Goal: Use online tool/utility: Utilize a website feature to perform a specific function

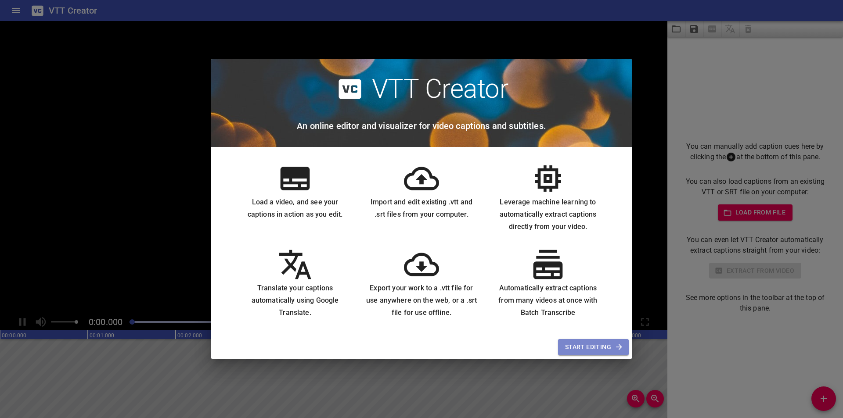
click at [598, 352] on span "Start Editing" at bounding box center [593, 347] width 57 height 11
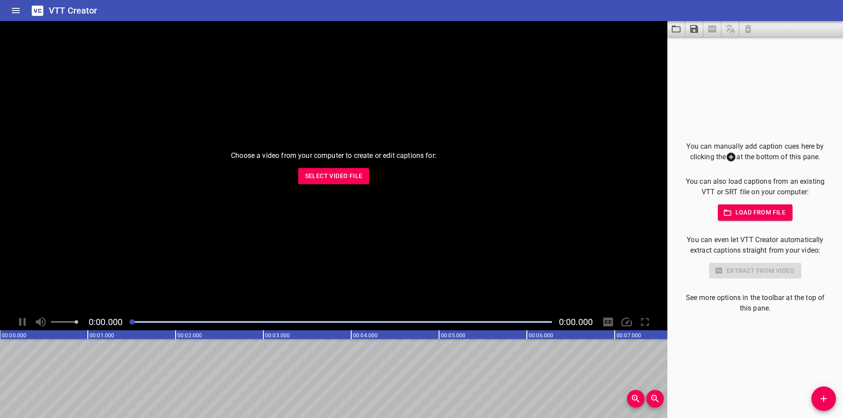
click at [324, 176] on span "Select Video File" at bounding box center [333, 176] width 57 height 11
click at [347, 180] on span "Select Video File" at bounding box center [333, 176] width 57 height 11
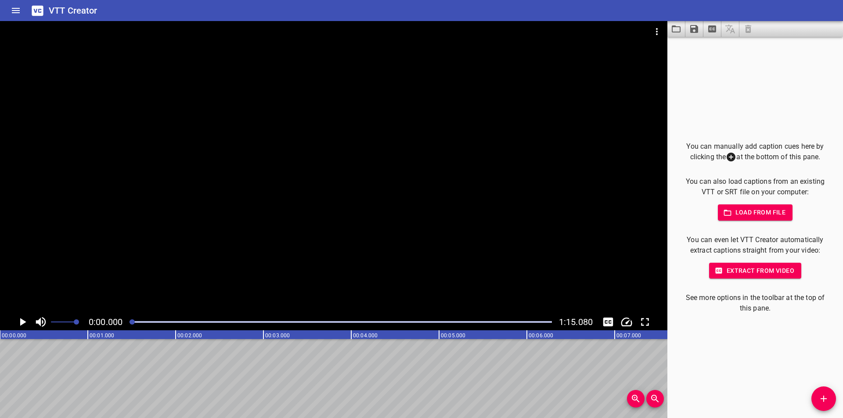
click at [21, 320] on icon "Play/Pause" at bounding box center [23, 322] width 6 height 8
click at [21, 320] on icon "Play/Pause" at bounding box center [22, 322] width 7 height 8
click at [21, 320] on icon "Play/Pause" at bounding box center [23, 322] width 6 height 8
click at [23, 325] on icon "Play/Pause" at bounding box center [22, 322] width 13 height 13
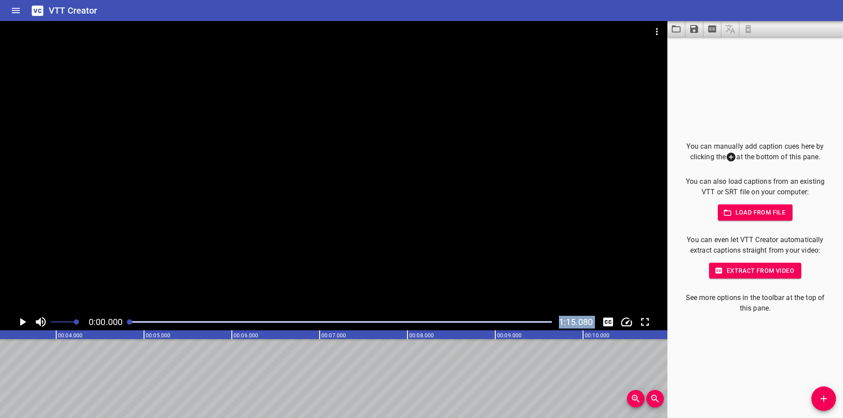
drag, startPoint x: 165, startPoint y: 325, endPoint x: 39, endPoint y: 331, distance: 126.1
click at [39, 331] on div "0:00.000 1:15.080 00:00.000 00:01.000 00:02.000 00:03.000 00:04.000 00:05.000 0…" at bounding box center [333, 219] width 667 height 397
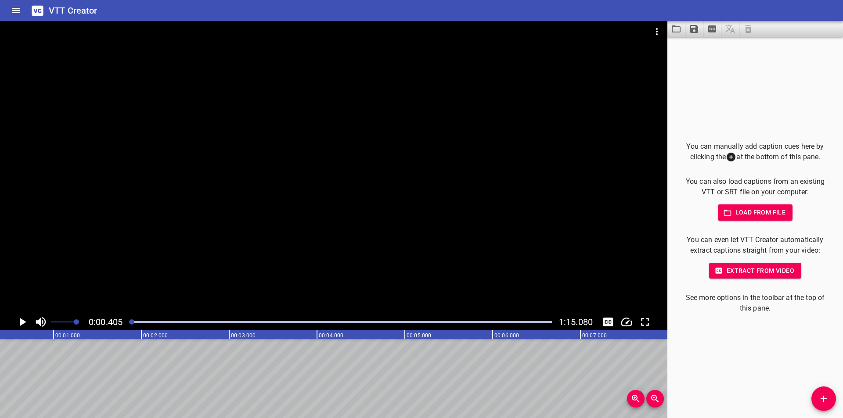
scroll to position [0, 36]
drag, startPoint x: 152, startPoint y: 351, endPoint x: 443, endPoint y: 374, distance: 291.9
drag, startPoint x: 134, startPoint y: 325, endPoint x: 93, endPoint y: 333, distance: 42.4
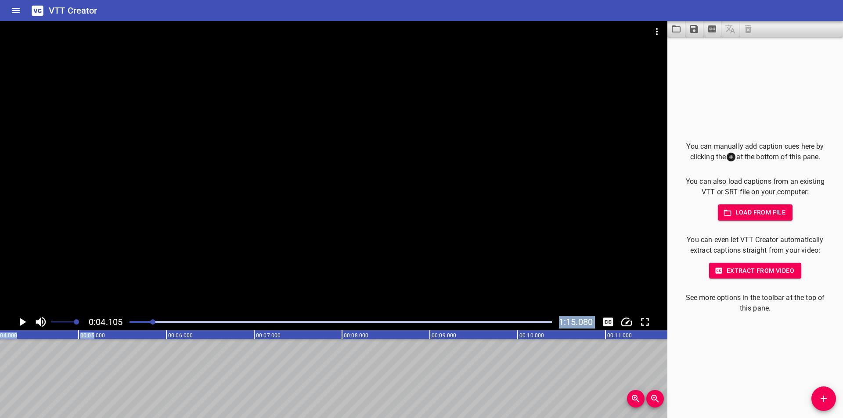
click at [93, 333] on div "0:04.105 1:15.080 00:00.000 00:01.000 00:02.000 00:03.000 00:04.000 00:05.000 0…" at bounding box center [333, 219] width 667 height 397
click at [819, 392] on button "Add Cue" at bounding box center [823, 399] width 25 height 25
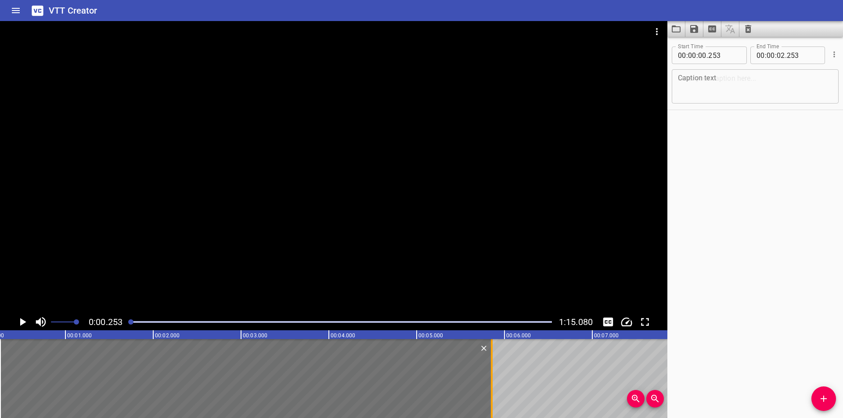
drag, startPoint x: 176, startPoint y: 366, endPoint x: 492, endPoint y: 380, distance: 316.3
click at [492, 380] on div at bounding box center [492, 378] width 2 height 79
type input "05"
type input "853"
click at [744, 79] on textarea at bounding box center [755, 86] width 154 height 25
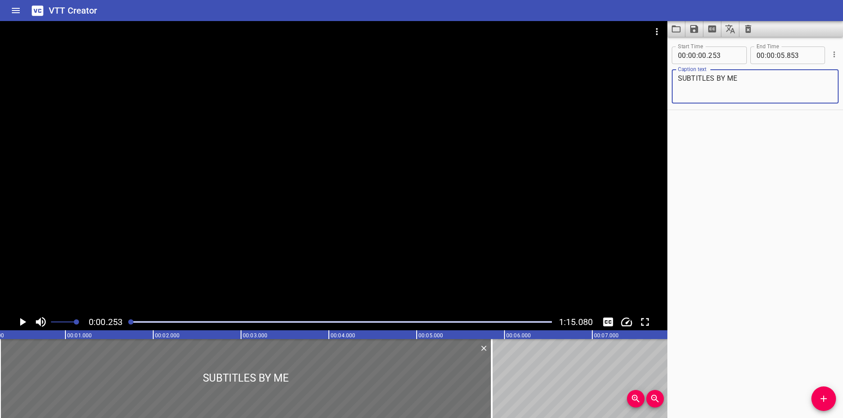
type textarea "SUBTITLES BY ME"
click at [387, 254] on div at bounding box center [333, 167] width 667 height 293
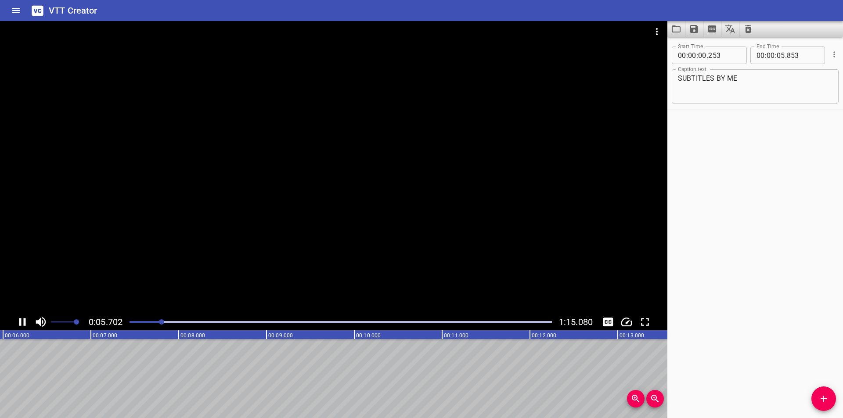
click at [21, 318] on icon "Play/Pause" at bounding box center [22, 322] width 13 height 13
click at [21, 322] on icon "Play/Pause" at bounding box center [23, 322] width 6 height 8
click at [21, 322] on icon "Play/Pause" at bounding box center [22, 322] width 7 height 8
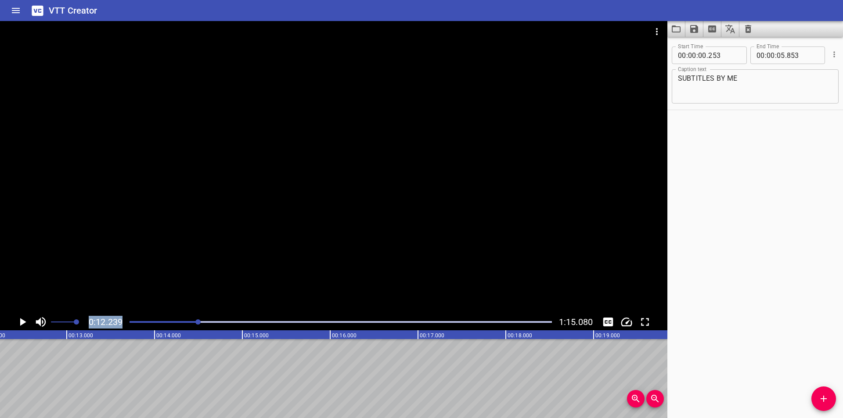
drag, startPoint x: 193, startPoint y: 323, endPoint x: 0, endPoint y: 322, distance: 193.1
click at [0, 322] on div "0:12.239 1:15.080" at bounding box center [333, 322] width 667 height 17
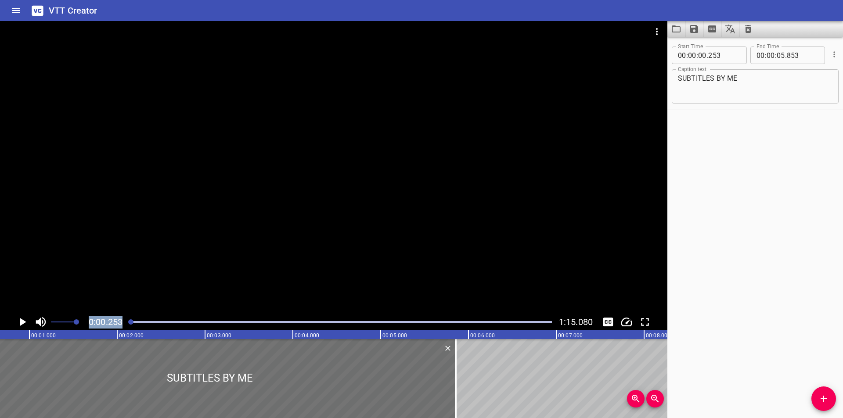
scroll to position [0, 22]
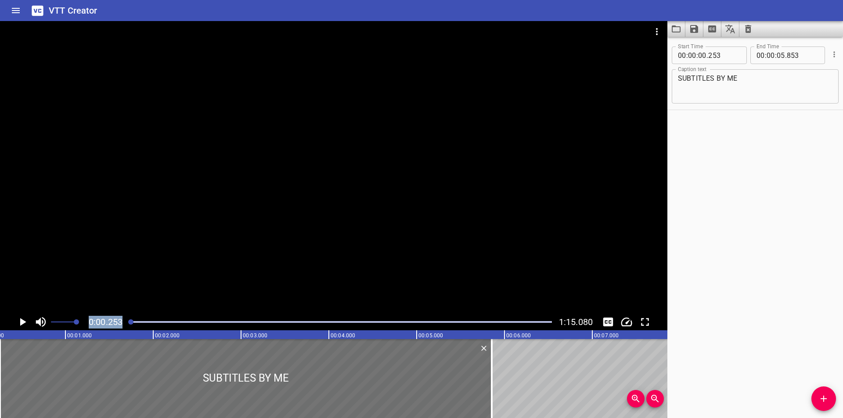
click at [31, 7] on icon at bounding box center [37, 10] width 15 height 15
click at [20, 10] on icon "Home" at bounding box center [16, 10] width 8 height 5
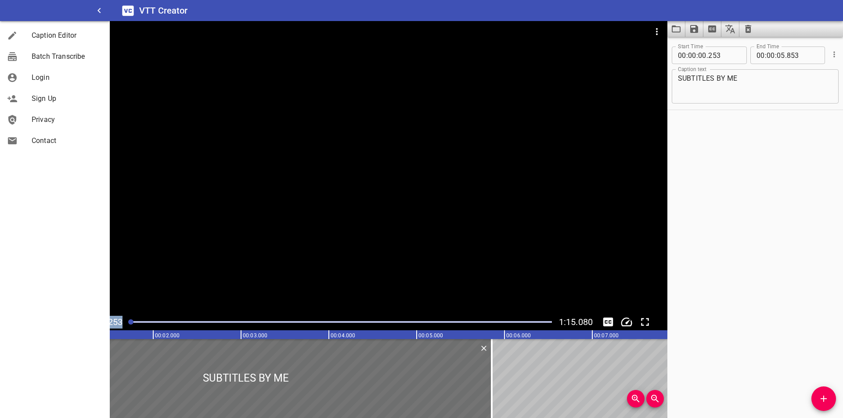
click at [58, 37] on span "Caption Editor" at bounding box center [67, 35] width 71 height 11
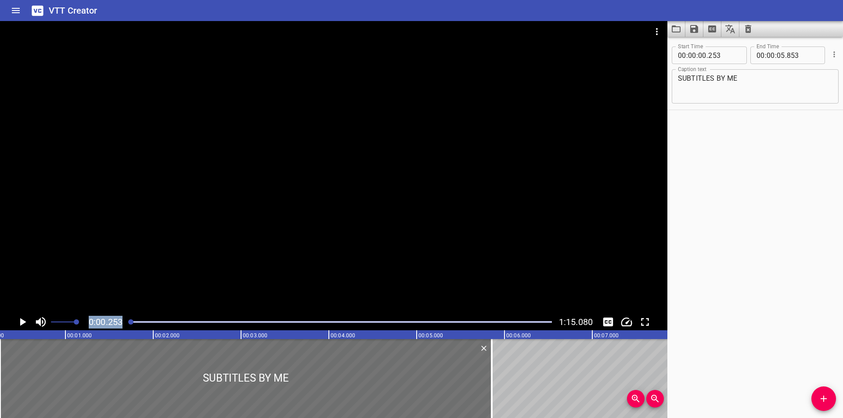
click at [8, 12] on button "Home" at bounding box center [15, 10] width 21 height 21
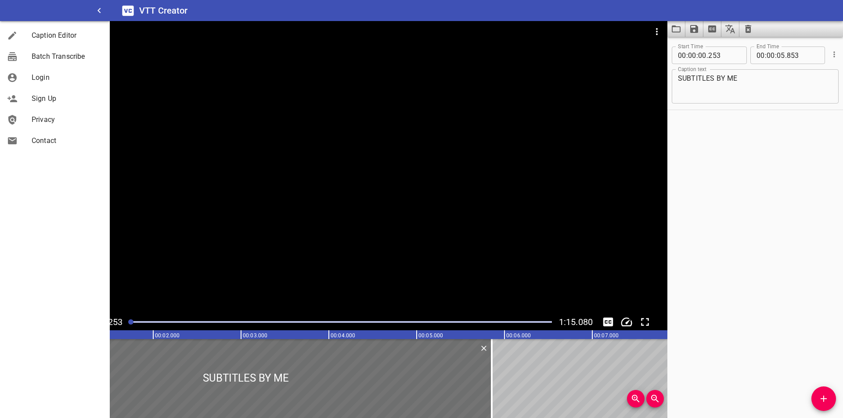
click at [313, 127] on div at bounding box center [333, 167] width 667 height 293
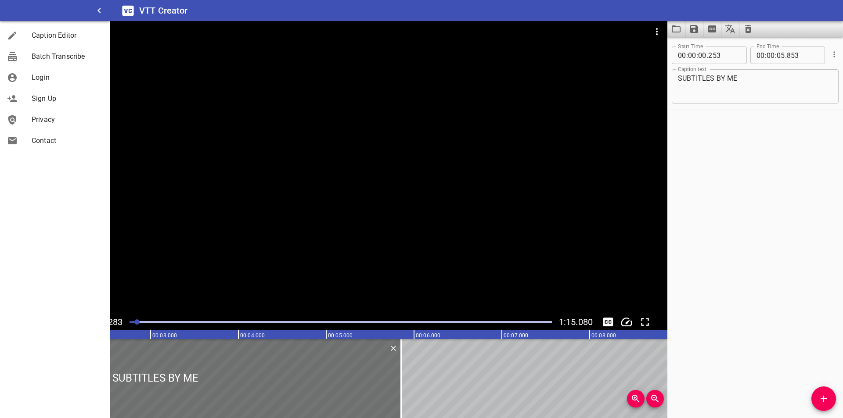
click at [337, 136] on div at bounding box center [333, 167] width 667 height 293
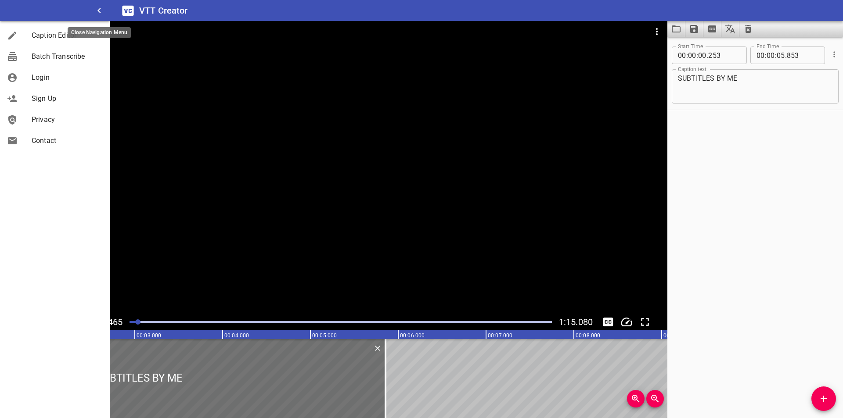
click at [102, 13] on icon "button" at bounding box center [99, 10] width 11 height 11
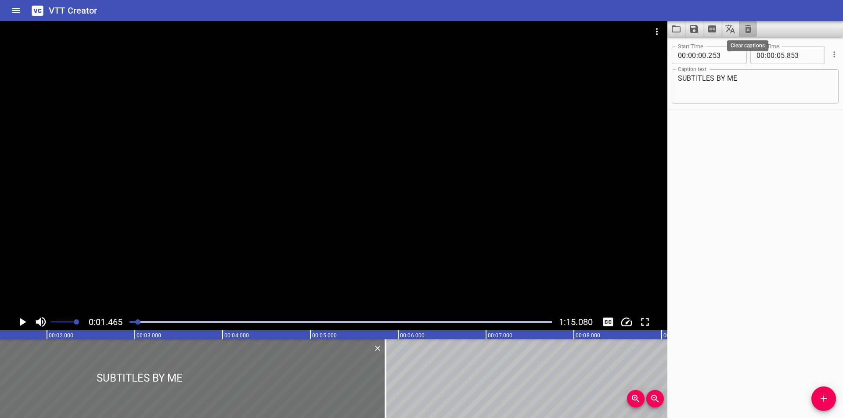
click at [745, 24] on icon "Clear captions" at bounding box center [748, 29] width 11 height 11
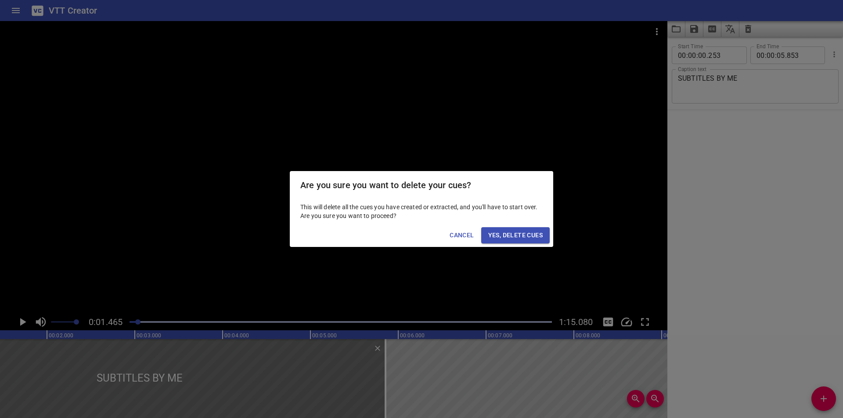
click at [516, 227] on button "Yes, Delete Cues" at bounding box center [515, 235] width 68 height 16
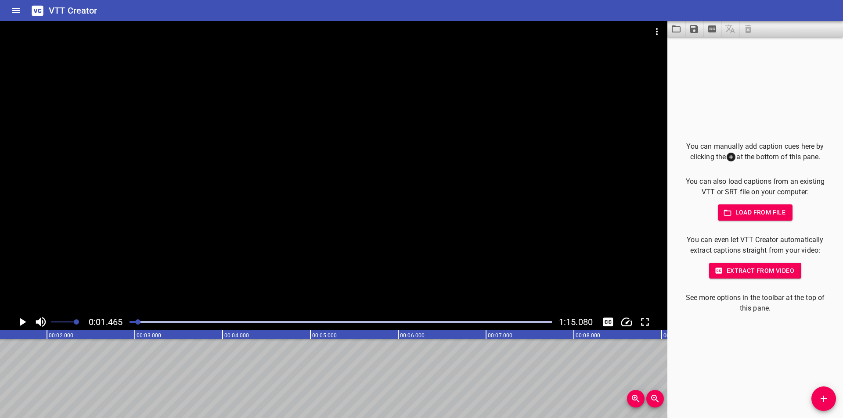
click at [745, 272] on span "Extract from video" at bounding box center [755, 271] width 78 height 11
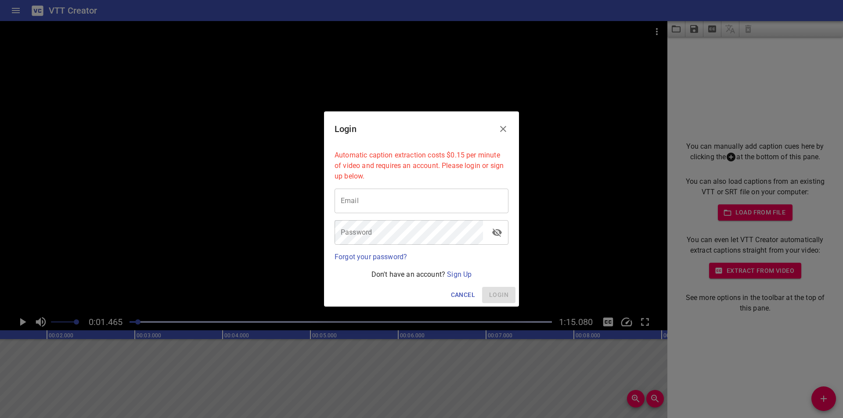
click at [504, 126] on icon "Close" at bounding box center [503, 129] width 11 height 11
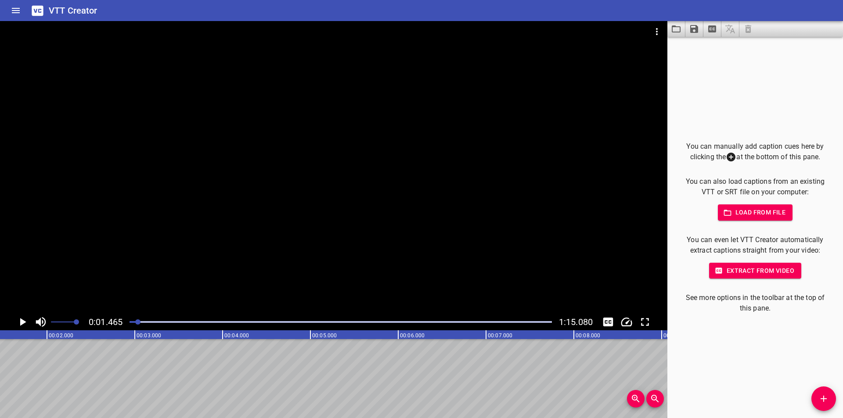
click at [823, 404] on icon "Add Cue" at bounding box center [823, 399] width 11 height 11
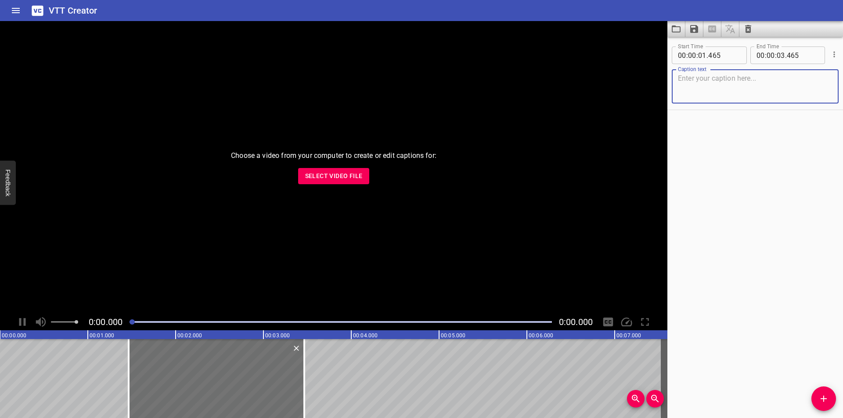
click at [328, 171] on span "Select Video File" at bounding box center [333, 176] width 57 height 11
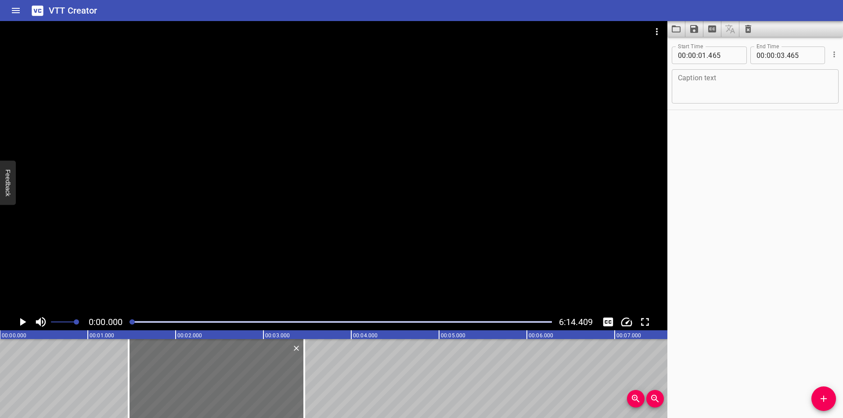
click at [26, 322] on icon "Play/Pause" at bounding box center [22, 322] width 13 height 13
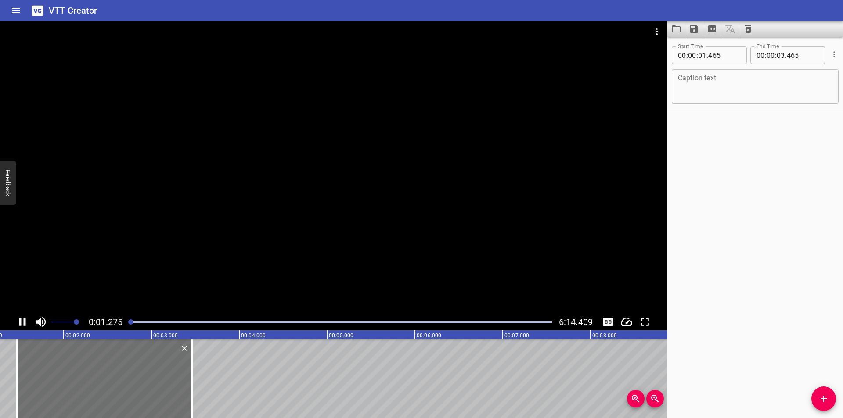
click at [19, 322] on icon "Play/Pause" at bounding box center [22, 322] width 13 height 13
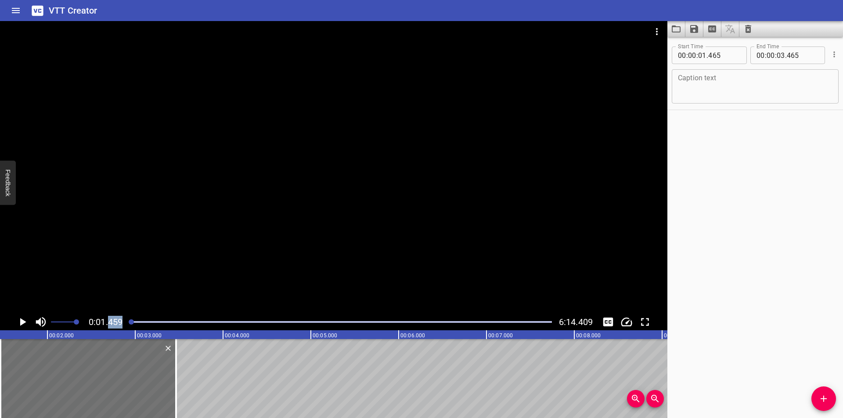
scroll to position [0, 29]
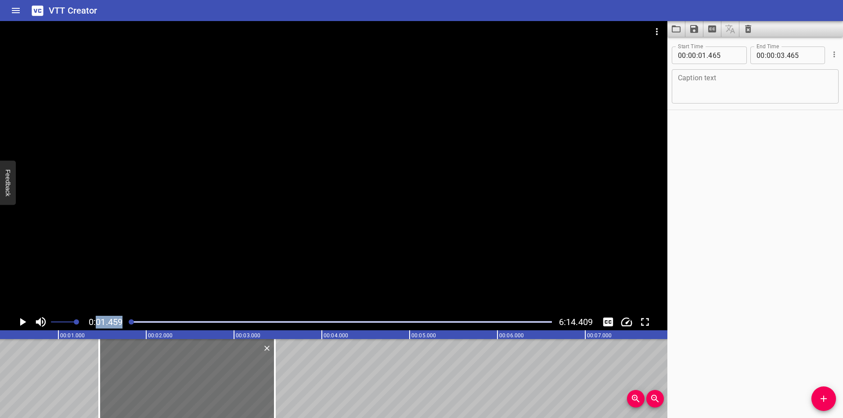
drag, startPoint x: 108, startPoint y: 325, endPoint x: 94, endPoint y: 326, distance: 14.1
click at [94, 326] on div "0:01.459 6:14.409" at bounding box center [333, 322] width 667 height 17
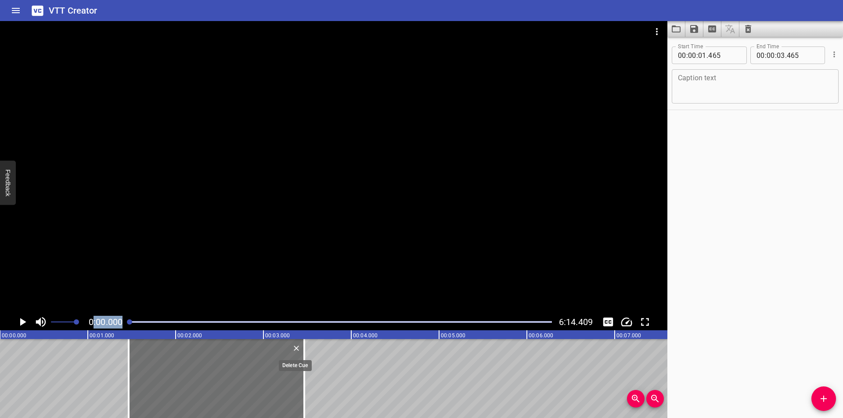
click at [295, 349] on icon "Delete" at bounding box center [296, 348] width 9 height 9
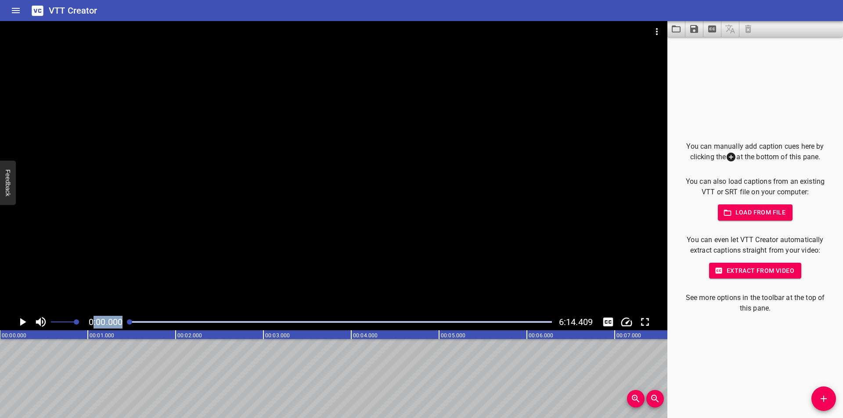
click at [19, 323] on icon "Play/Pause" at bounding box center [22, 322] width 13 height 13
click at [35, 321] on icon "Toggle mute" at bounding box center [40, 322] width 13 height 13
